Goal: Task Accomplishment & Management: Manage account settings

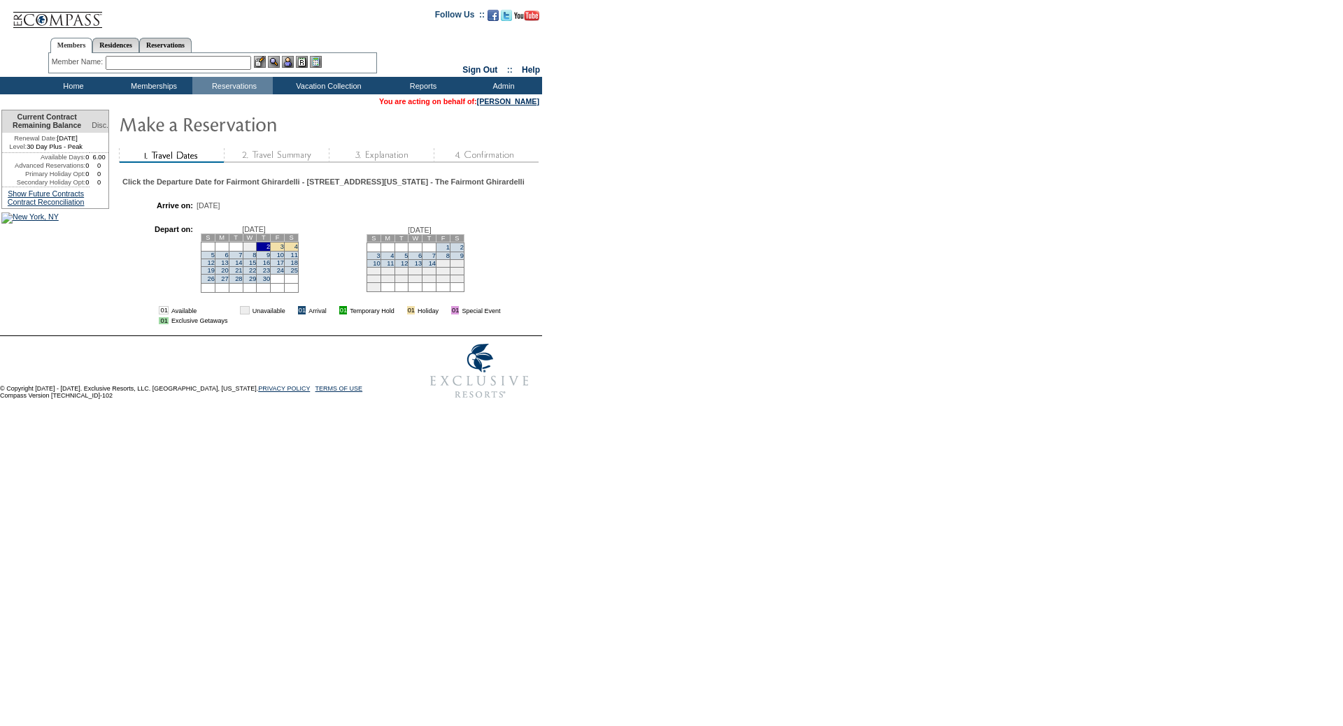
click at [299, 251] on td "4" at bounding box center [292, 246] width 14 height 9
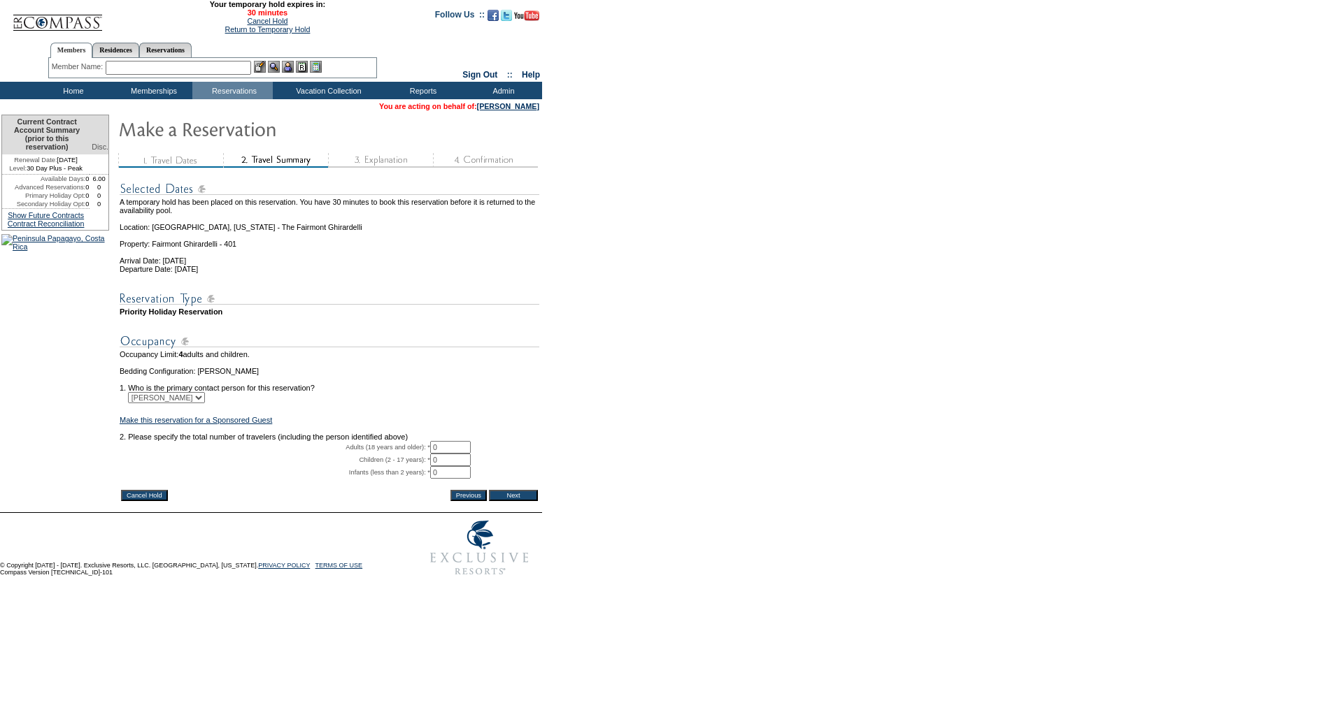
click at [157, 501] on input "Cancel Hold" at bounding box center [144, 495] width 47 height 11
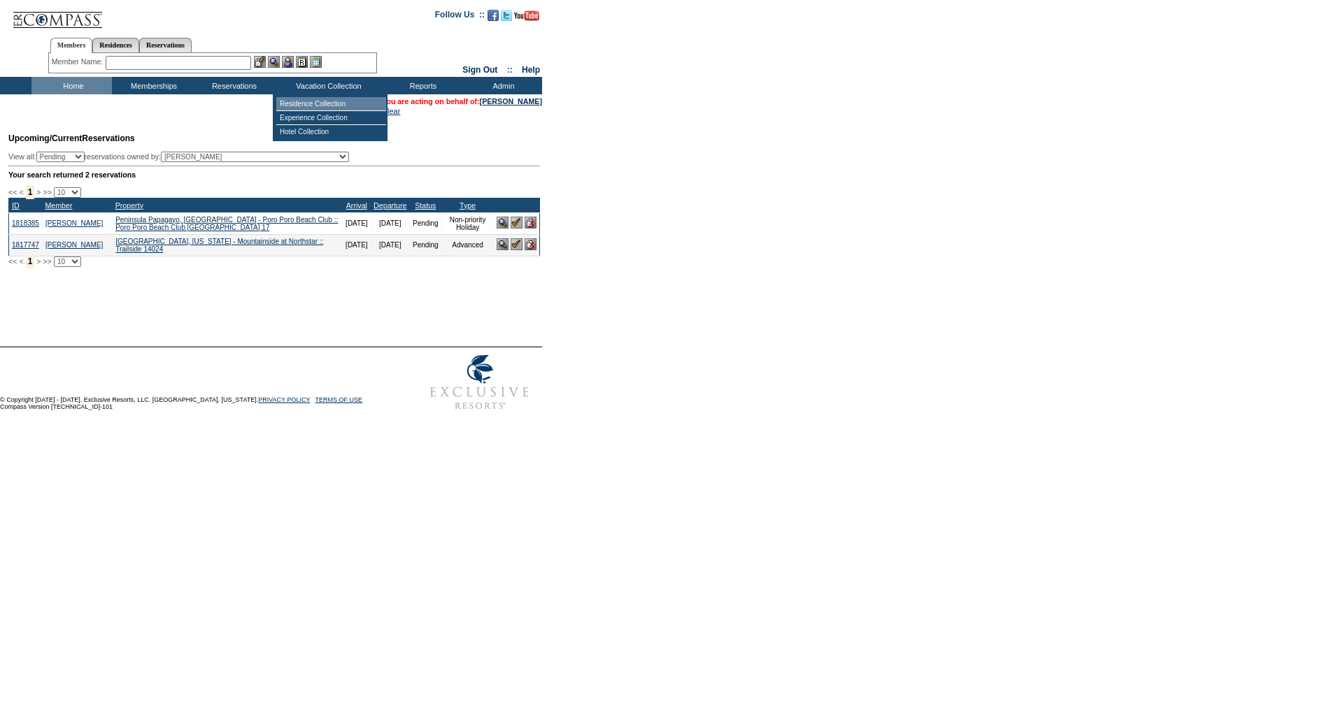
click at [315, 103] on td "Residence Collection" at bounding box center [331, 104] width 110 height 14
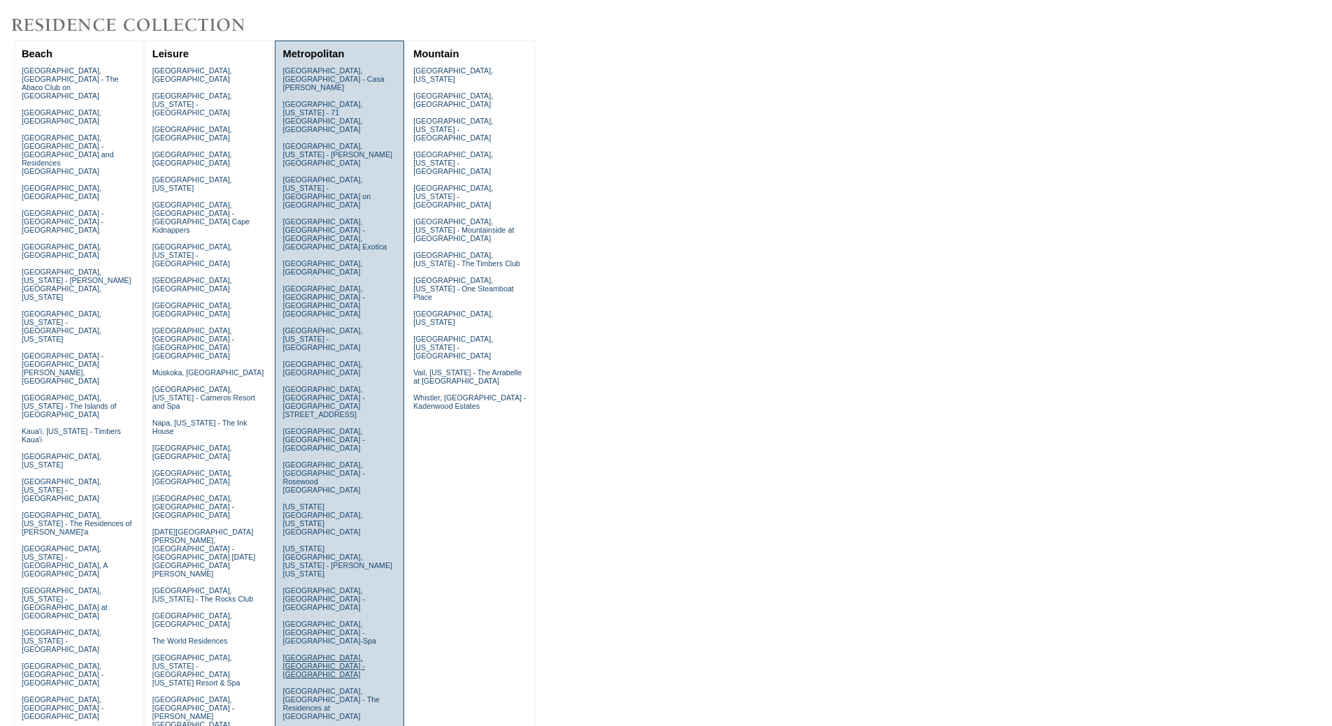
scroll to position [280, 0]
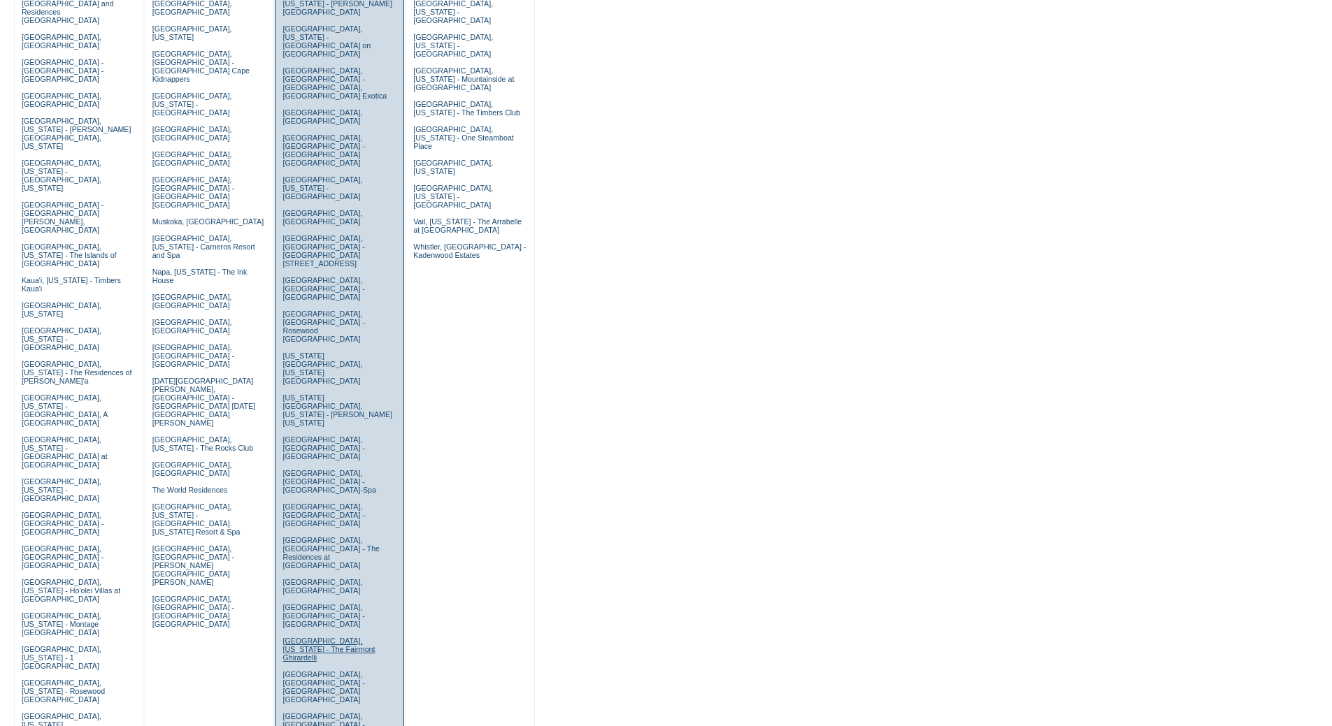
click at [296, 637] on link "San Francisco, California - The Fairmont Ghirardelli" at bounding box center [328, 649] width 92 height 25
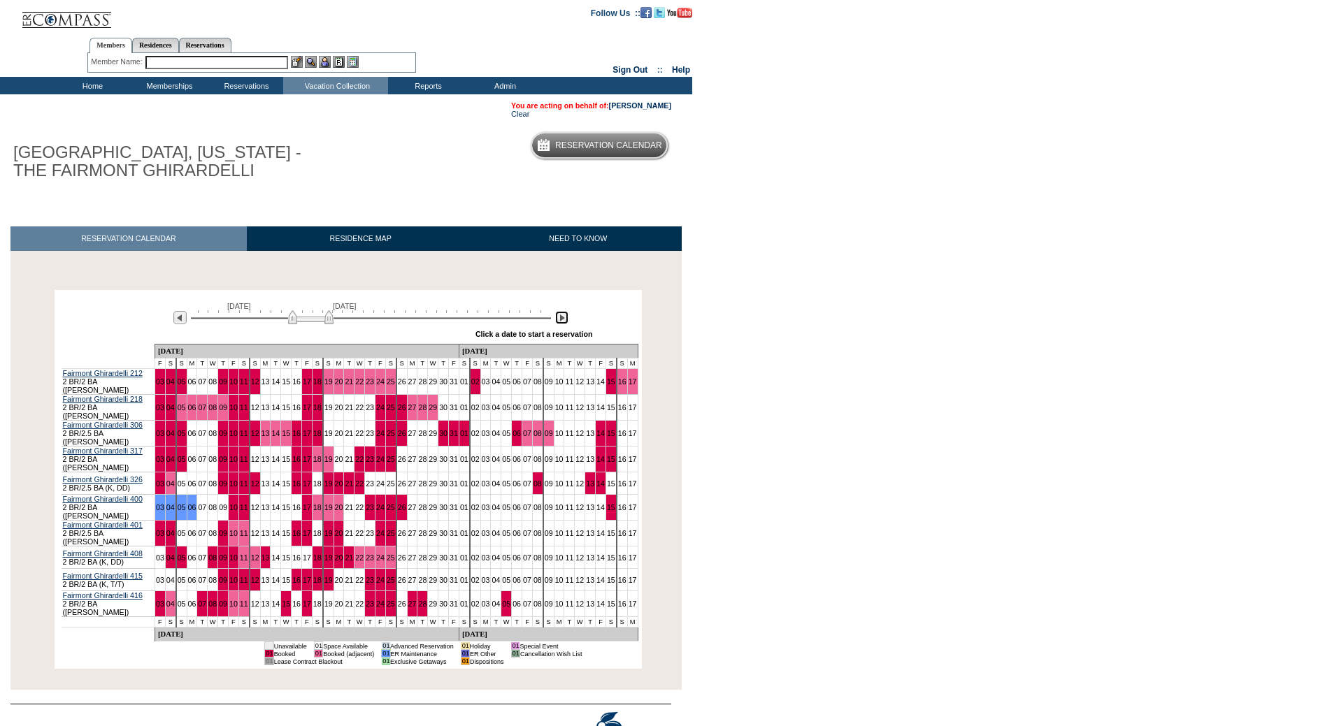
click at [561, 321] on img at bounding box center [561, 317] width 13 height 13
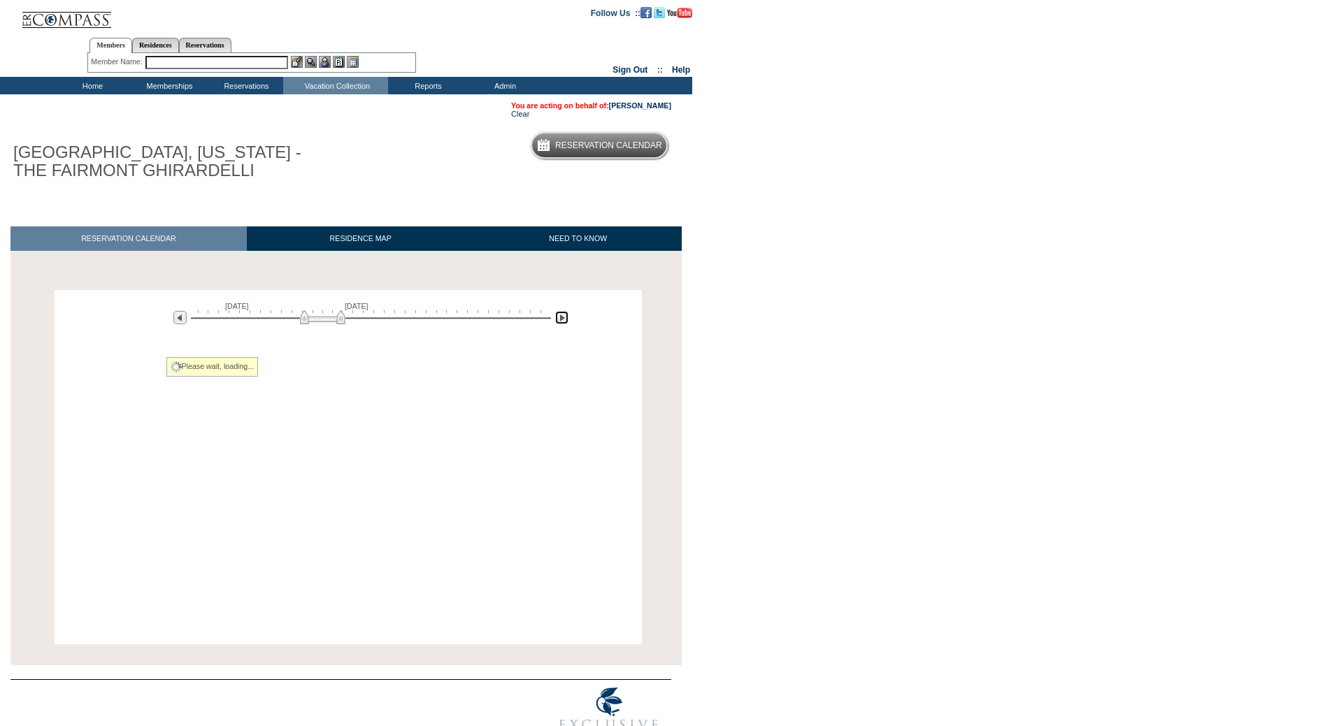
click at [561, 321] on img at bounding box center [561, 317] width 13 height 13
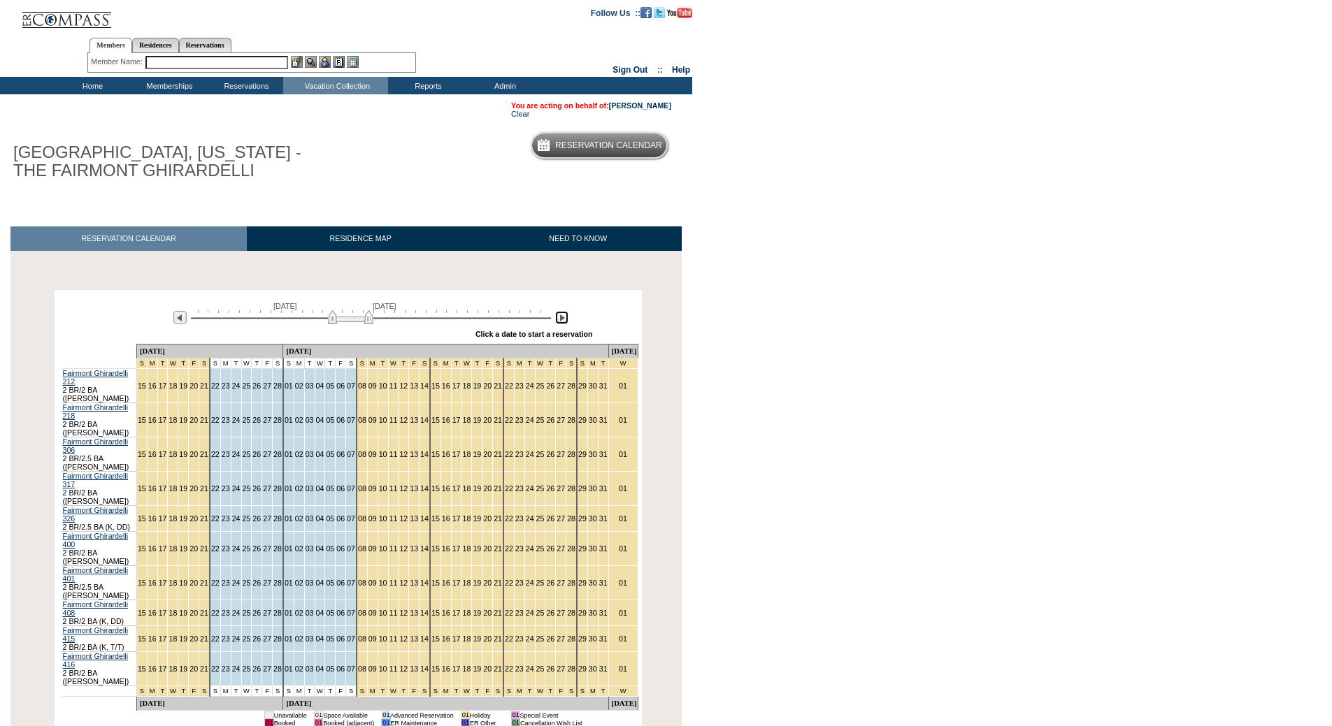
click at [369, 320] on img at bounding box center [350, 317] width 45 height 14
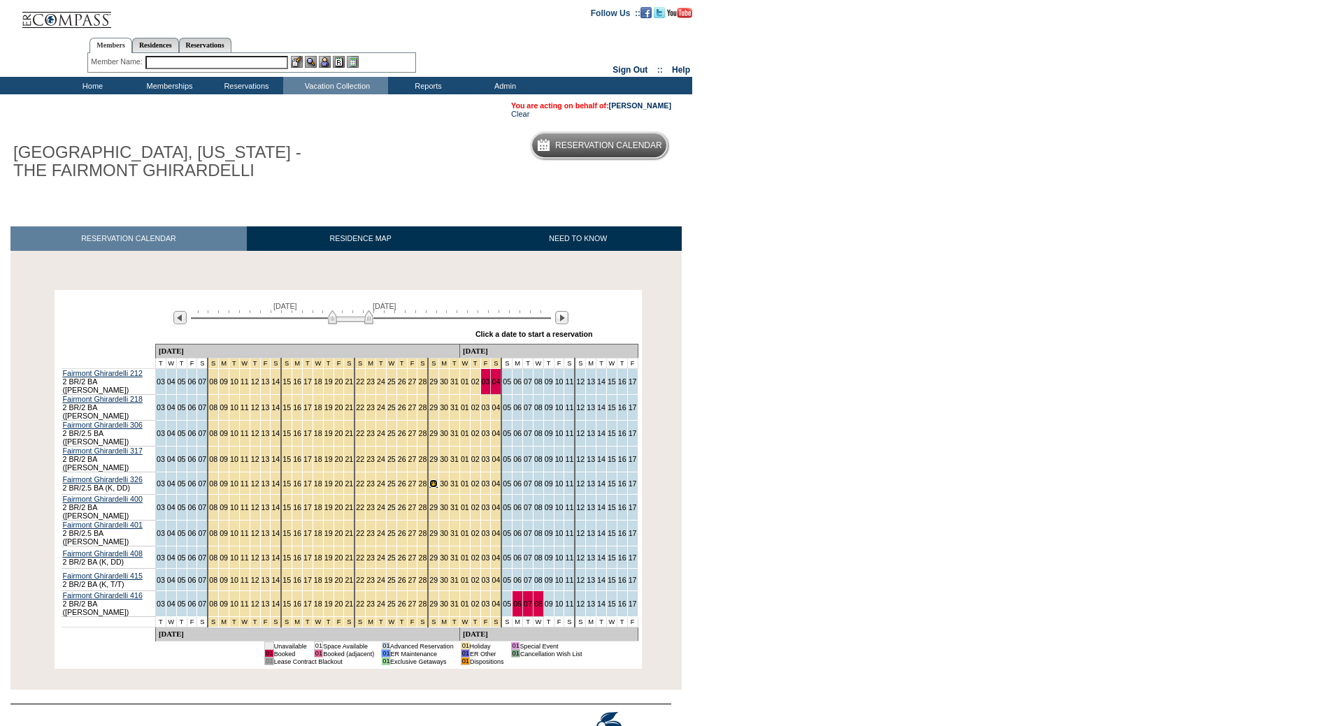
click at [429, 480] on link "29" at bounding box center [433, 484] width 8 height 8
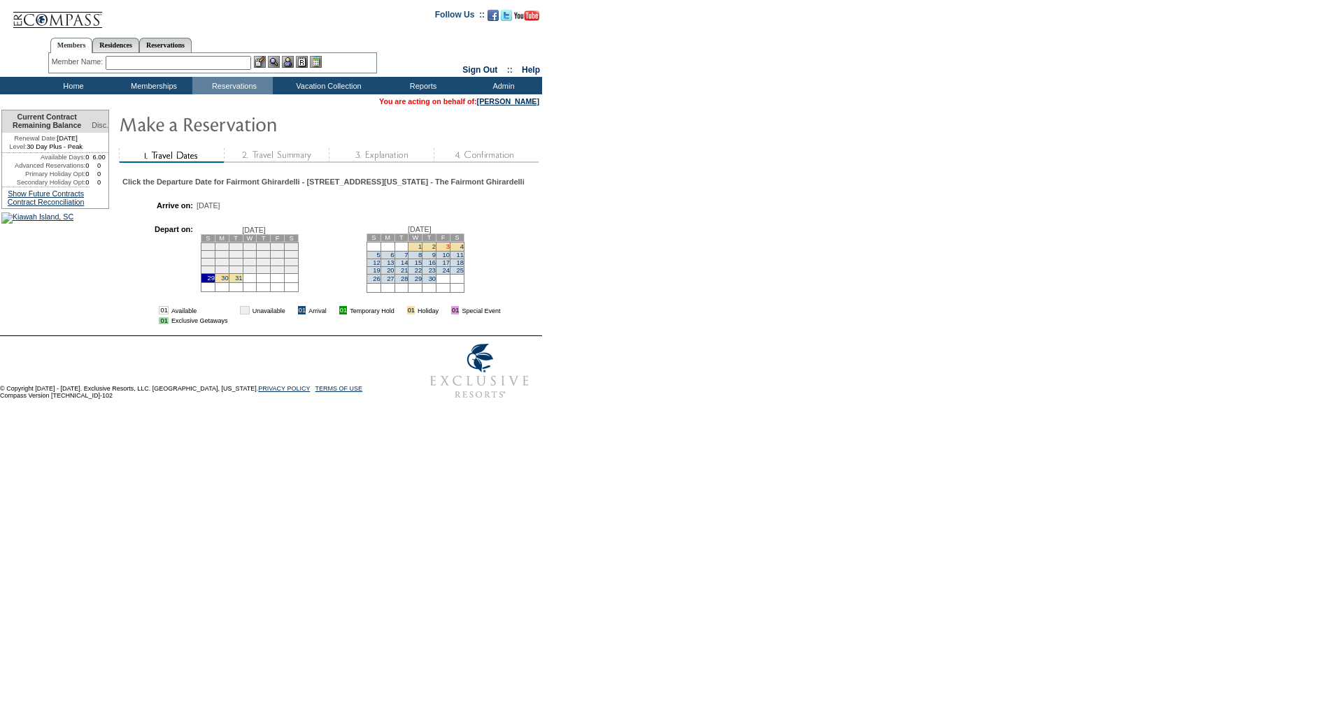
click at [450, 250] on link "3" at bounding box center [447, 246] width 3 height 7
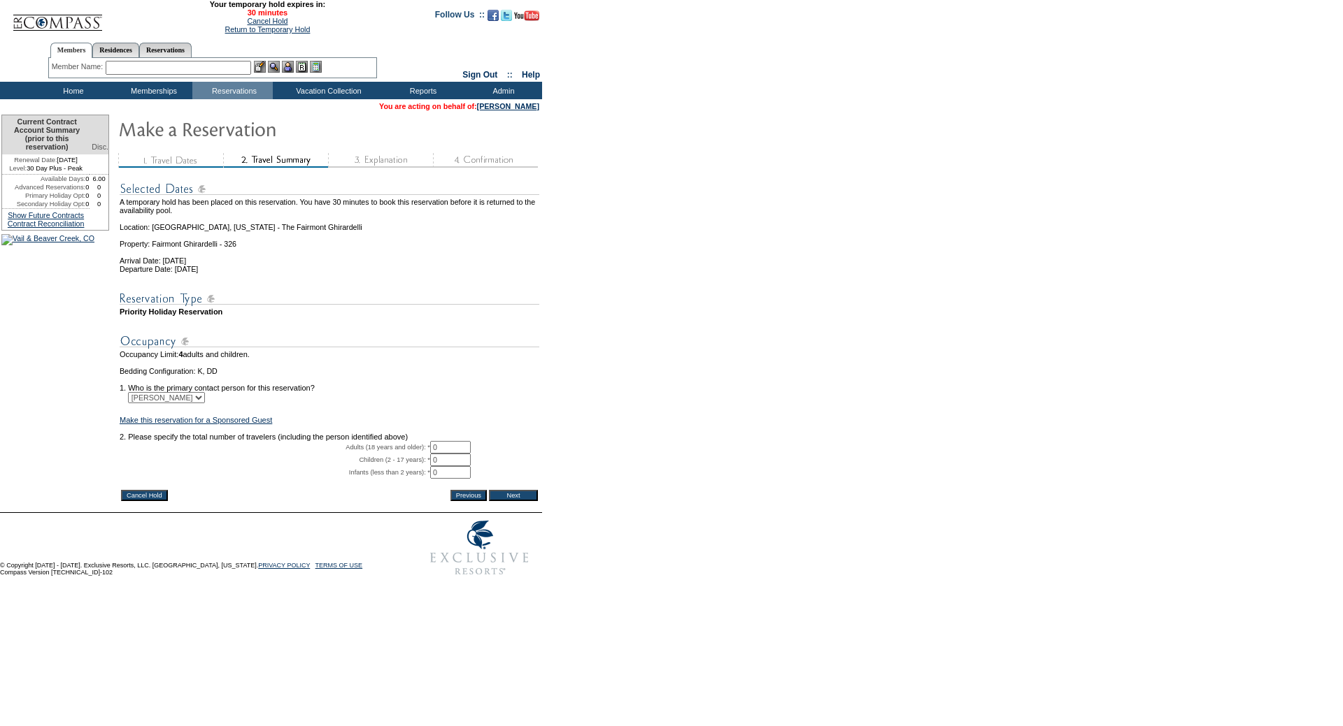
click at [152, 501] on input "Cancel Hold" at bounding box center [144, 495] width 47 height 11
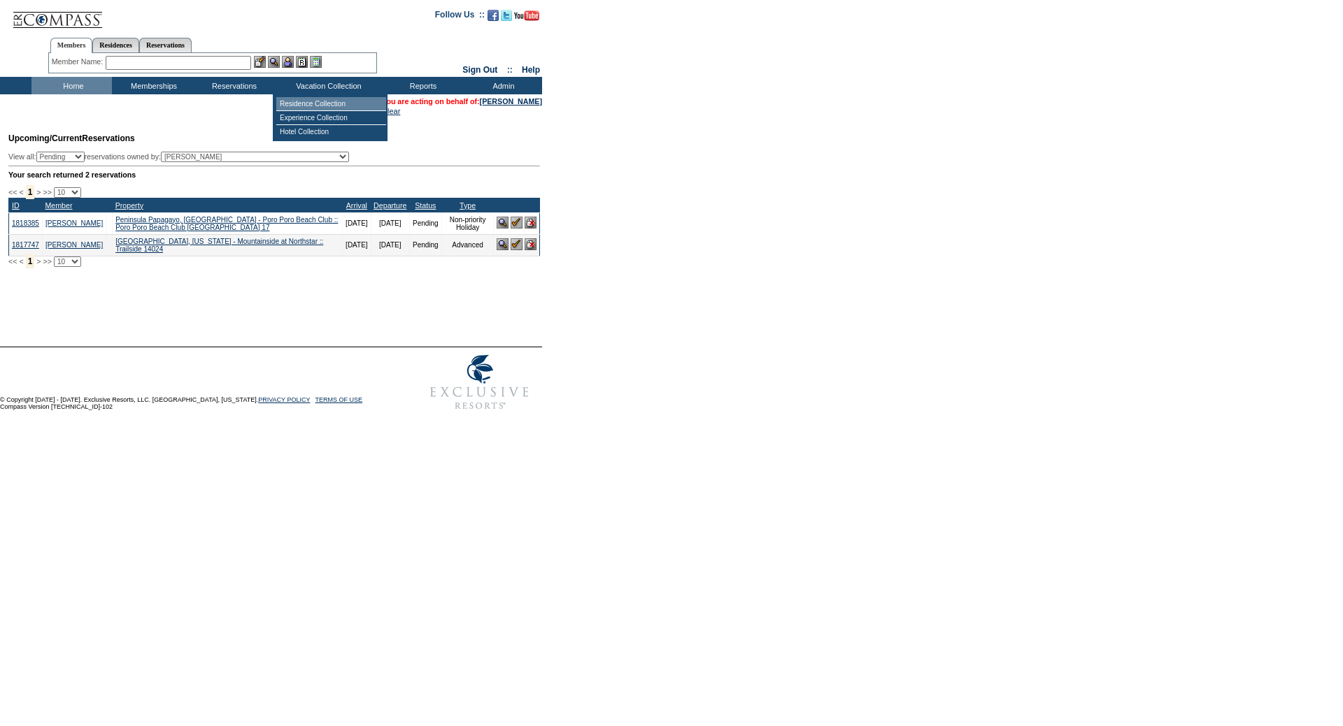
click at [306, 107] on td "Residence Collection" at bounding box center [331, 104] width 110 height 14
